Goal: Task Accomplishment & Management: Complete application form

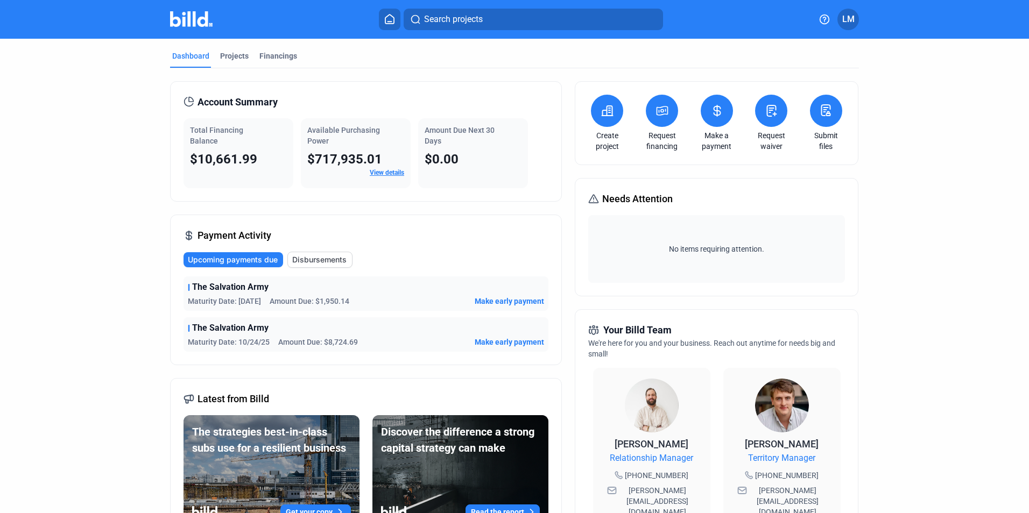
click at [773, 118] on button at bounding box center [771, 111] width 32 height 32
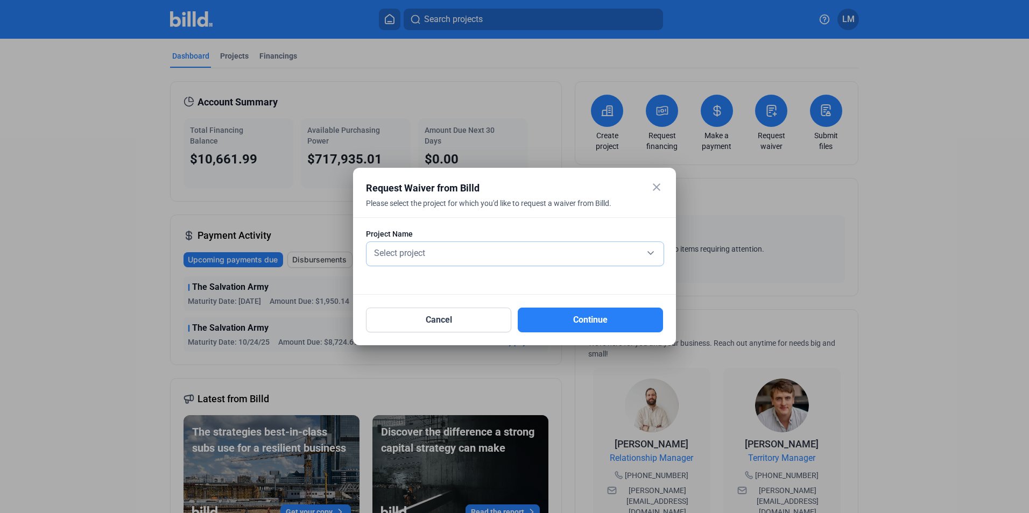
click at [441, 252] on div "Select project" at bounding box center [515, 252] width 286 height 15
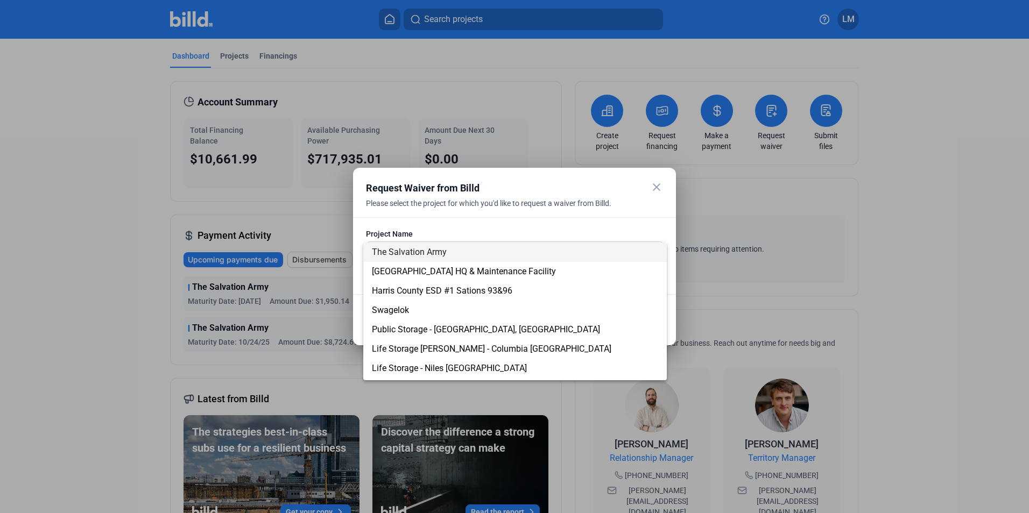
click at [414, 249] on span "The Salvation Army" at bounding box center [409, 252] width 75 height 10
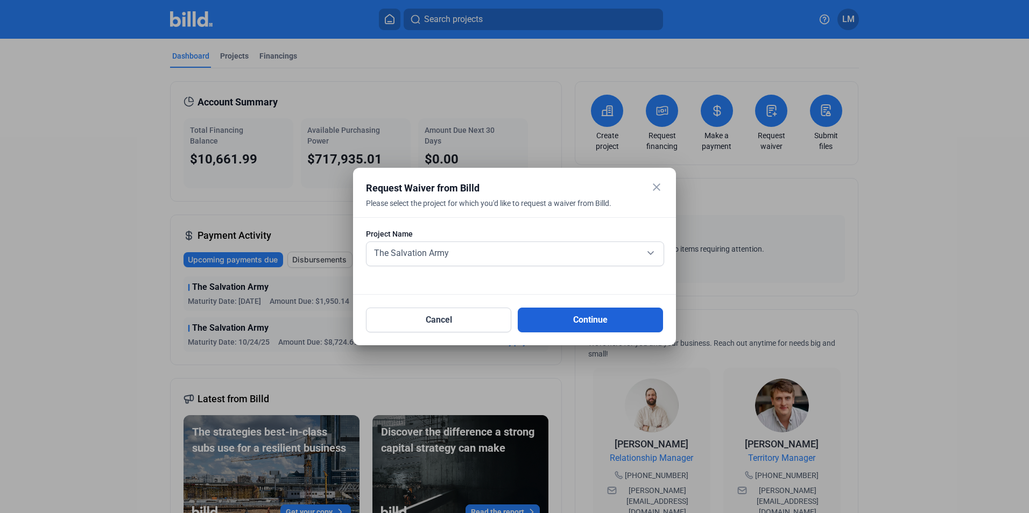
click at [566, 326] on button "Continue" at bounding box center [590, 320] width 145 height 25
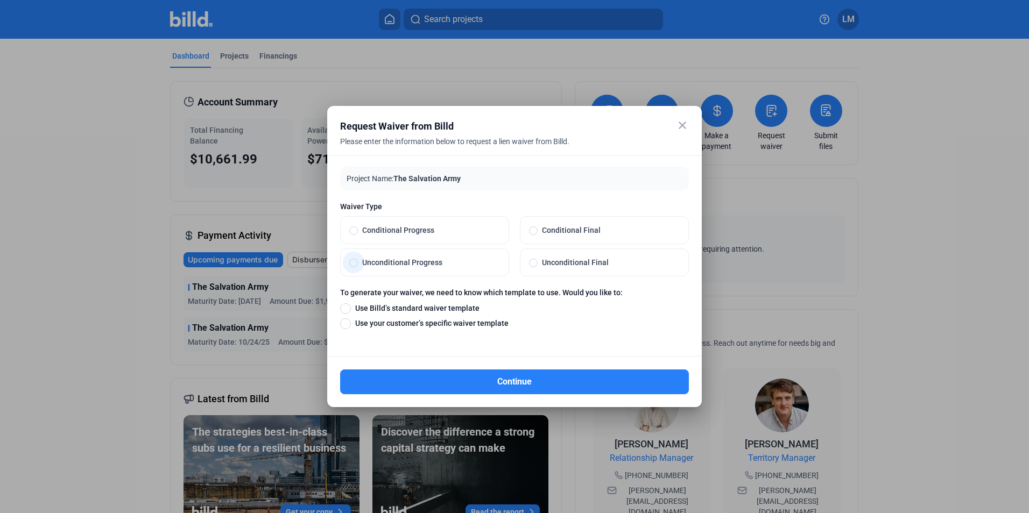
click at [391, 262] on span "Unconditional Progress" at bounding box center [429, 262] width 142 height 11
click at [358, 262] on input "Unconditional Progress" at bounding box center [353, 263] width 9 height 10
radio input "true"
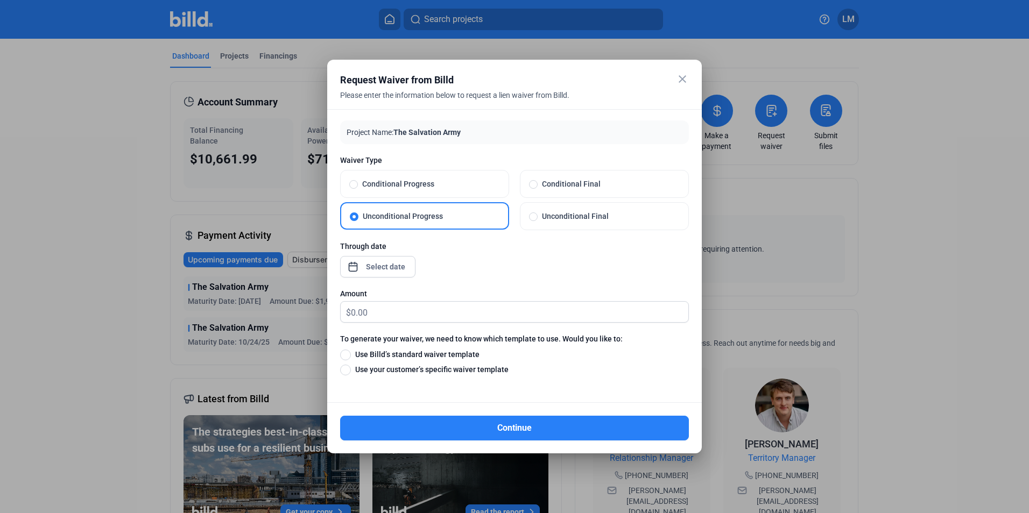
click at [388, 264] on div "close Request Waiver from Billd Please enter the information below to request a…" at bounding box center [514, 256] width 1029 height 513
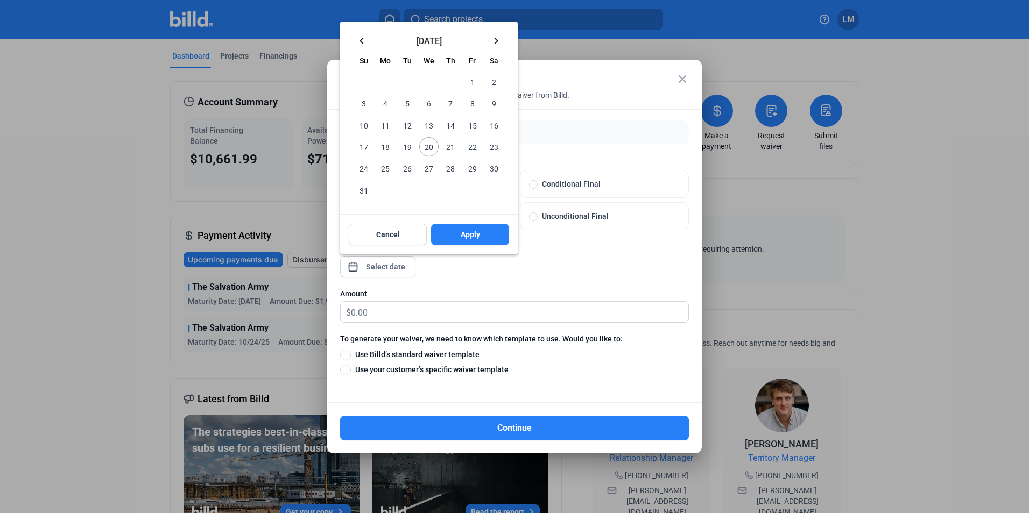
click at [429, 145] on span "20" at bounding box center [428, 146] width 19 height 19
click at [455, 231] on button "Apply" at bounding box center [470, 235] width 78 height 22
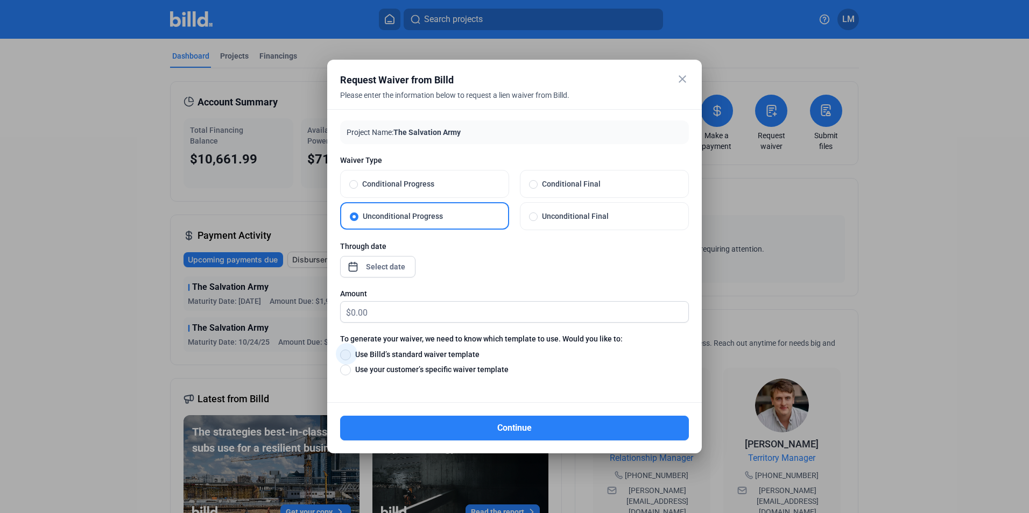
click at [348, 354] on span at bounding box center [345, 355] width 11 height 11
click at [348, 354] on input "Use Billd’s standard waiver template" at bounding box center [345, 355] width 11 height 12
radio input "true"
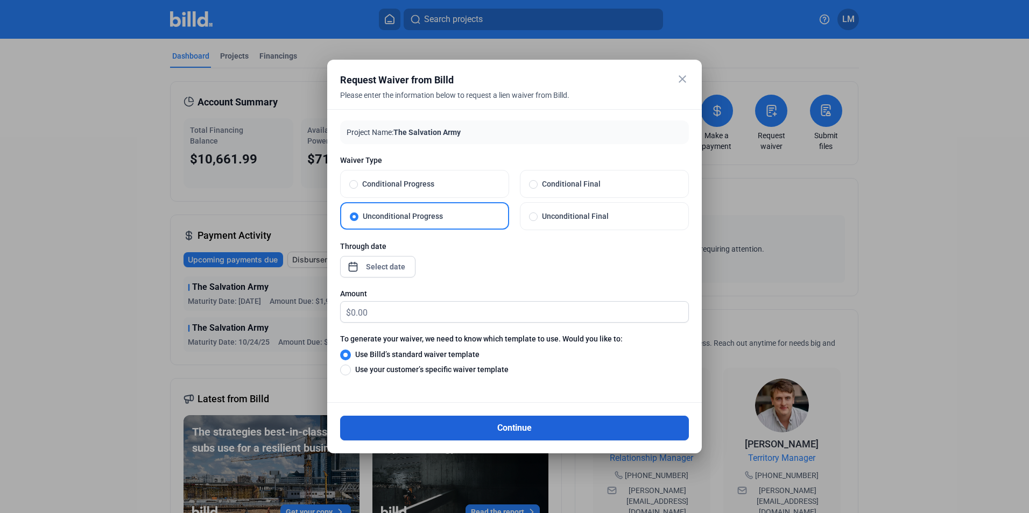
click at [455, 429] on button "Continue" at bounding box center [514, 428] width 349 height 25
click at [392, 313] on input "text" at bounding box center [519, 312] width 337 height 21
click at [418, 422] on button "Continue" at bounding box center [514, 428] width 349 height 25
click at [414, 310] on input "text" at bounding box center [519, 312] width 337 height 21
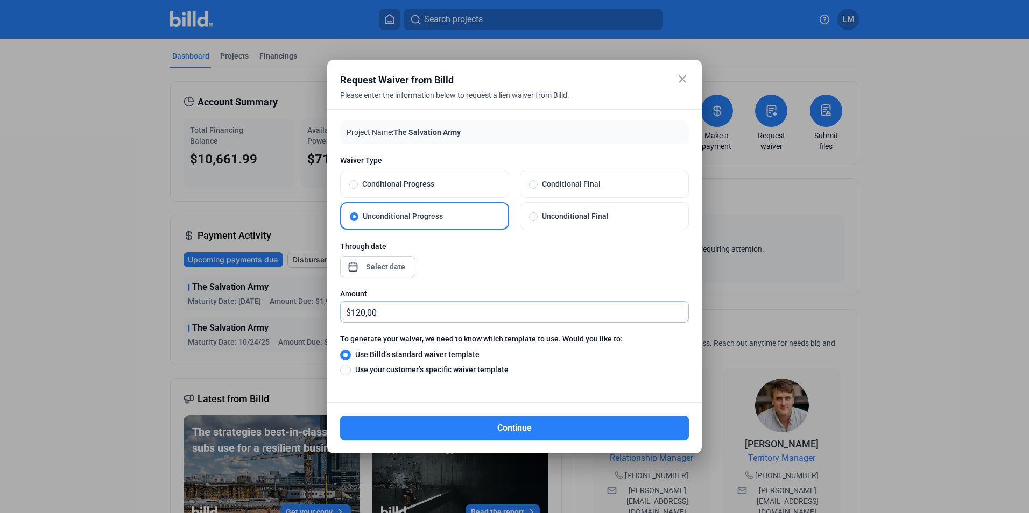
click at [398, 314] on input "120,00" at bounding box center [519, 312] width 337 height 21
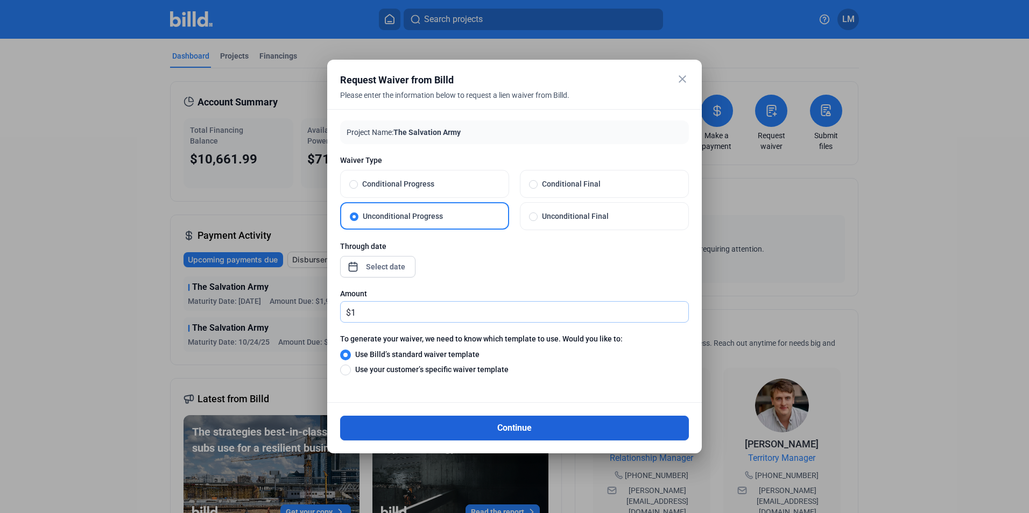
type input "1"
click at [503, 422] on button "Continue" at bounding box center [514, 428] width 349 height 25
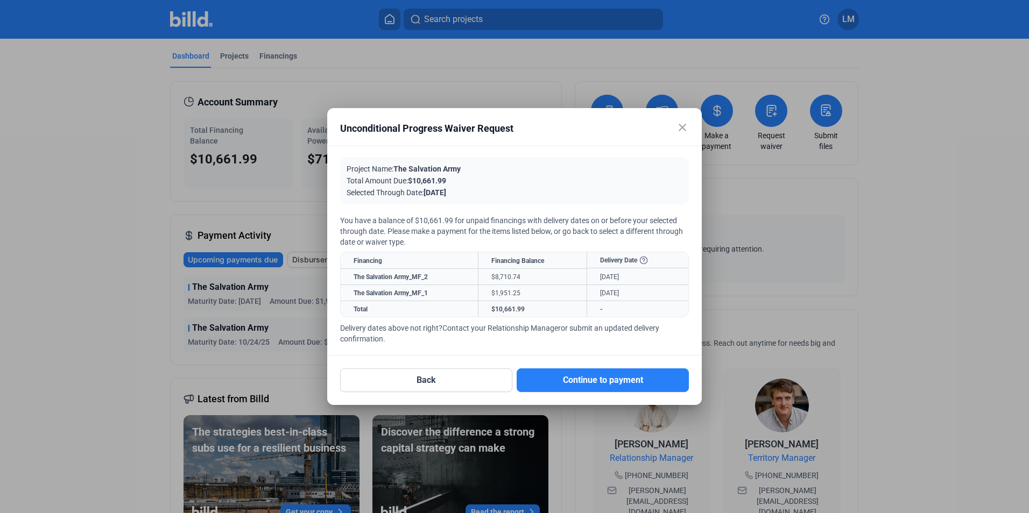
click at [684, 129] on mat-icon "close" at bounding box center [682, 127] width 13 height 13
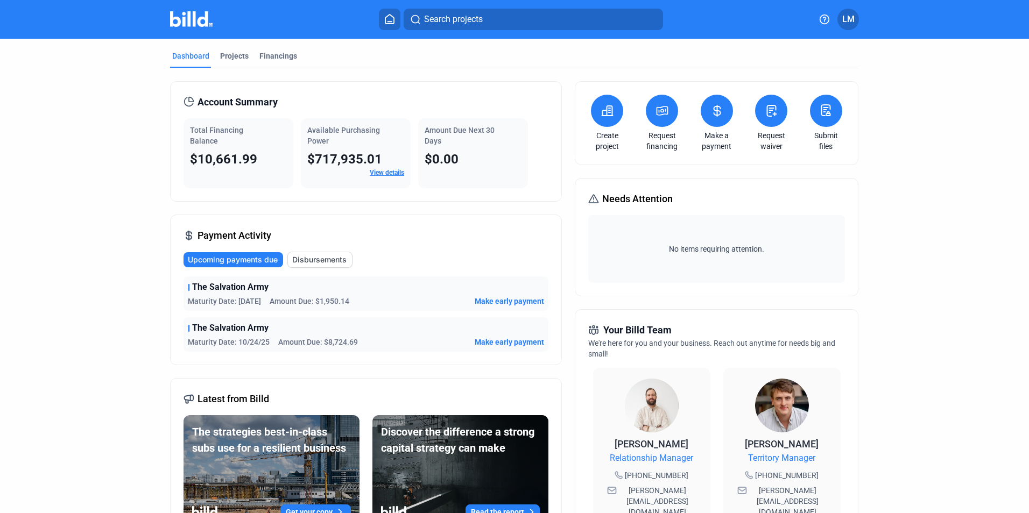
drag, startPoint x: 684, startPoint y: 129, endPoint x: 878, endPoint y: 235, distance: 220.6
click at [878, 235] on dashboard "Dashboard Projects Financings Account Summary Total Financing Balance $10,661.9…" at bounding box center [515, 410] width 926 height 742
click at [841, 22] on button "LM" at bounding box center [848, 20] width 22 height 22
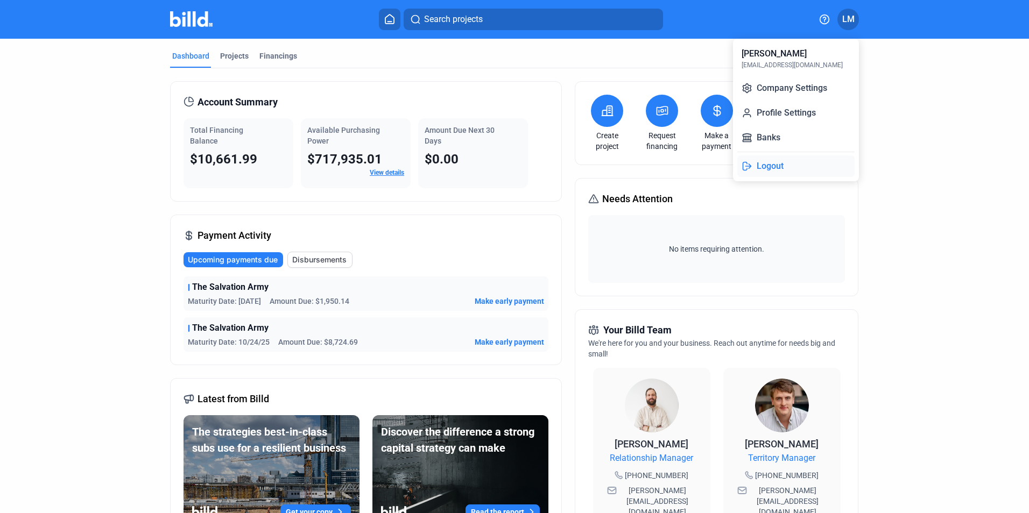
click at [756, 166] on button "Logout" at bounding box center [795, 167] width 117 height 22
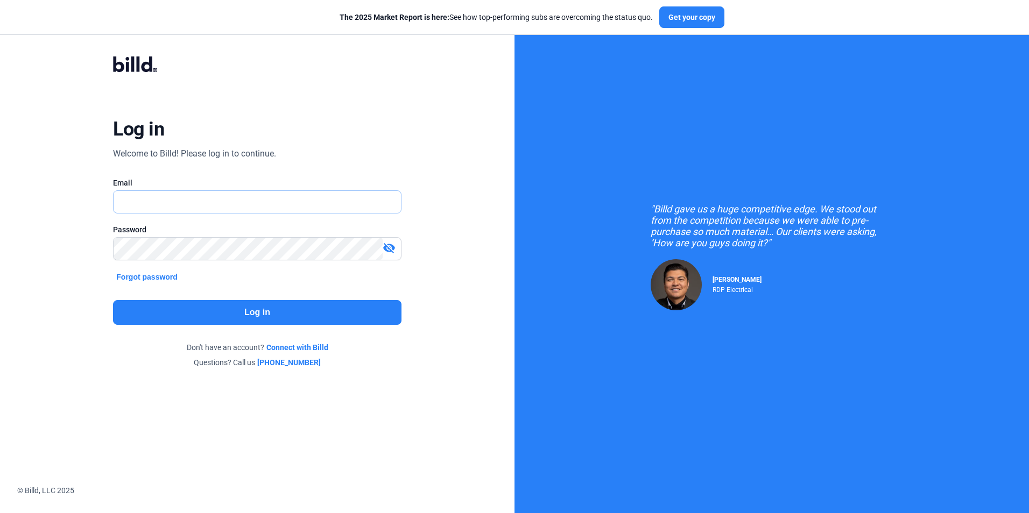
type input "[EMAIL_ADDRESS][DOMAIN_NAME]"
